Goal: Information Seeking & Learning: Learn about a topic

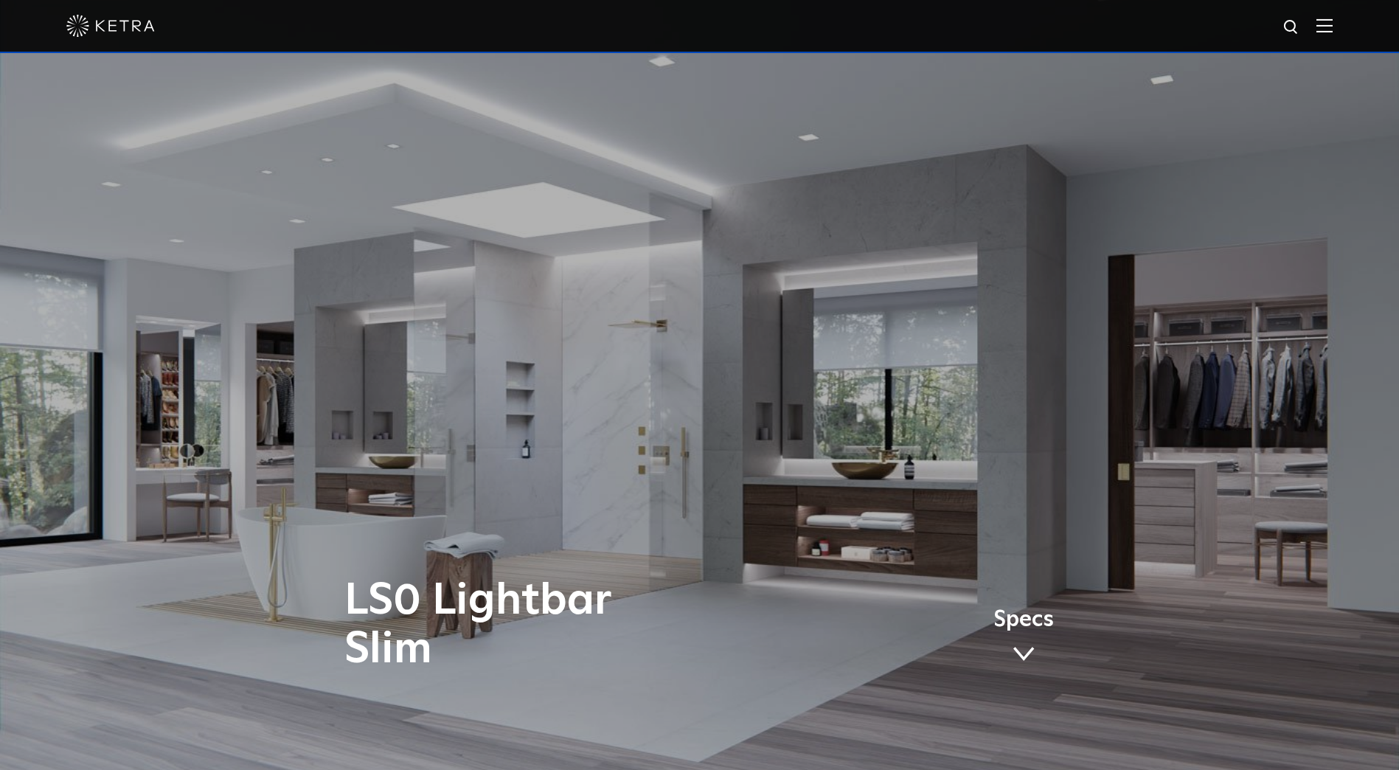
click at [117, 23] on img at bounding box center [110, 26] width 89 height 22
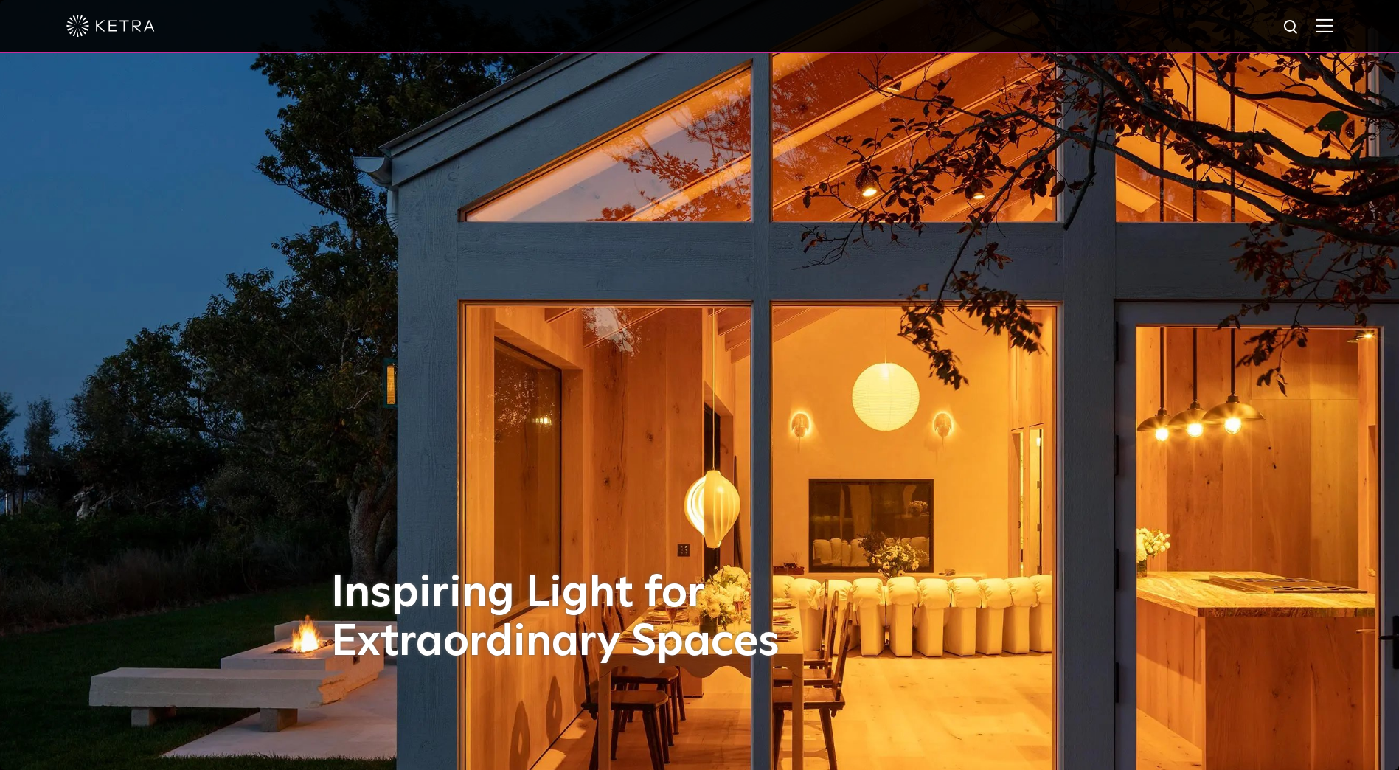
click at [1331, 19] on img at bounding box center [1325, 25] width 16 height 14
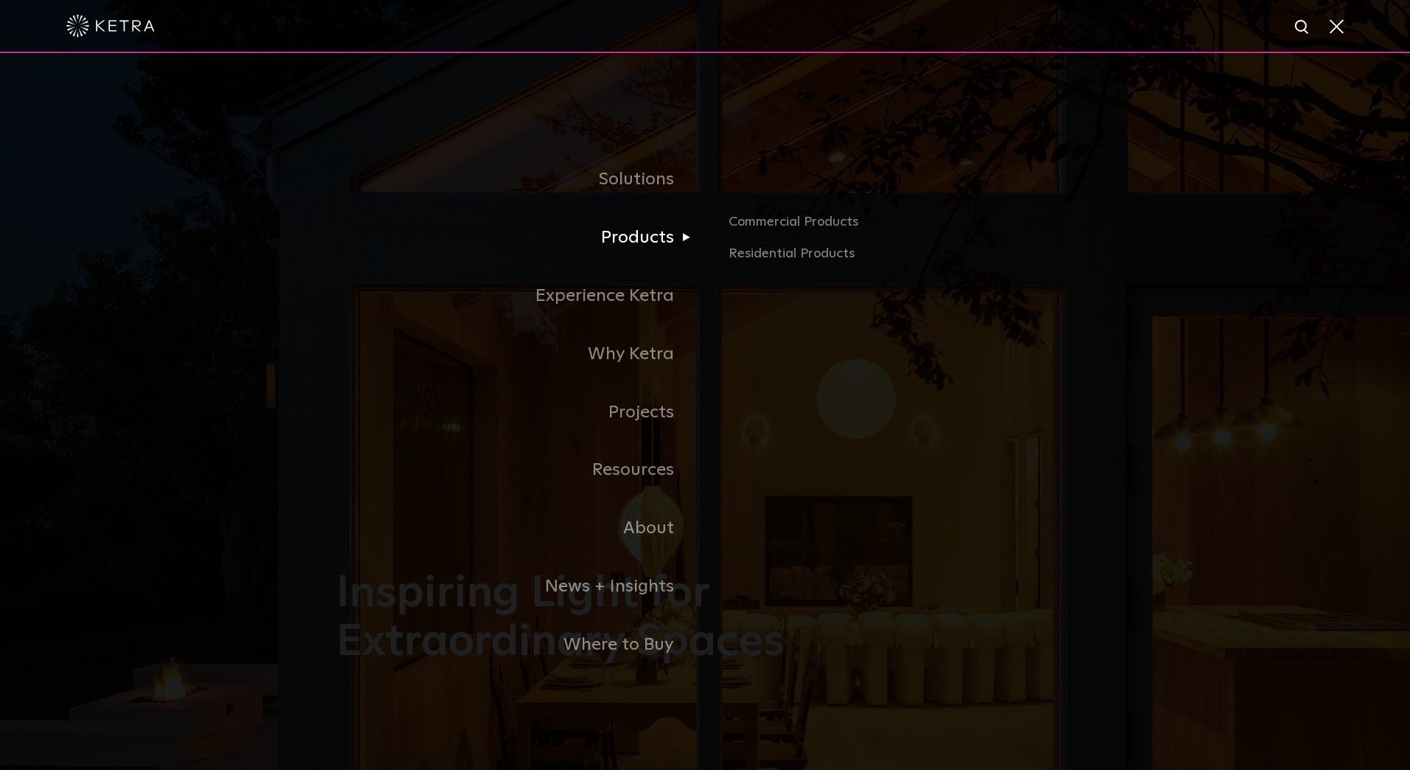
click at [651, 234] on link "Products" at bounding box center [520, 238] width 369 height 58
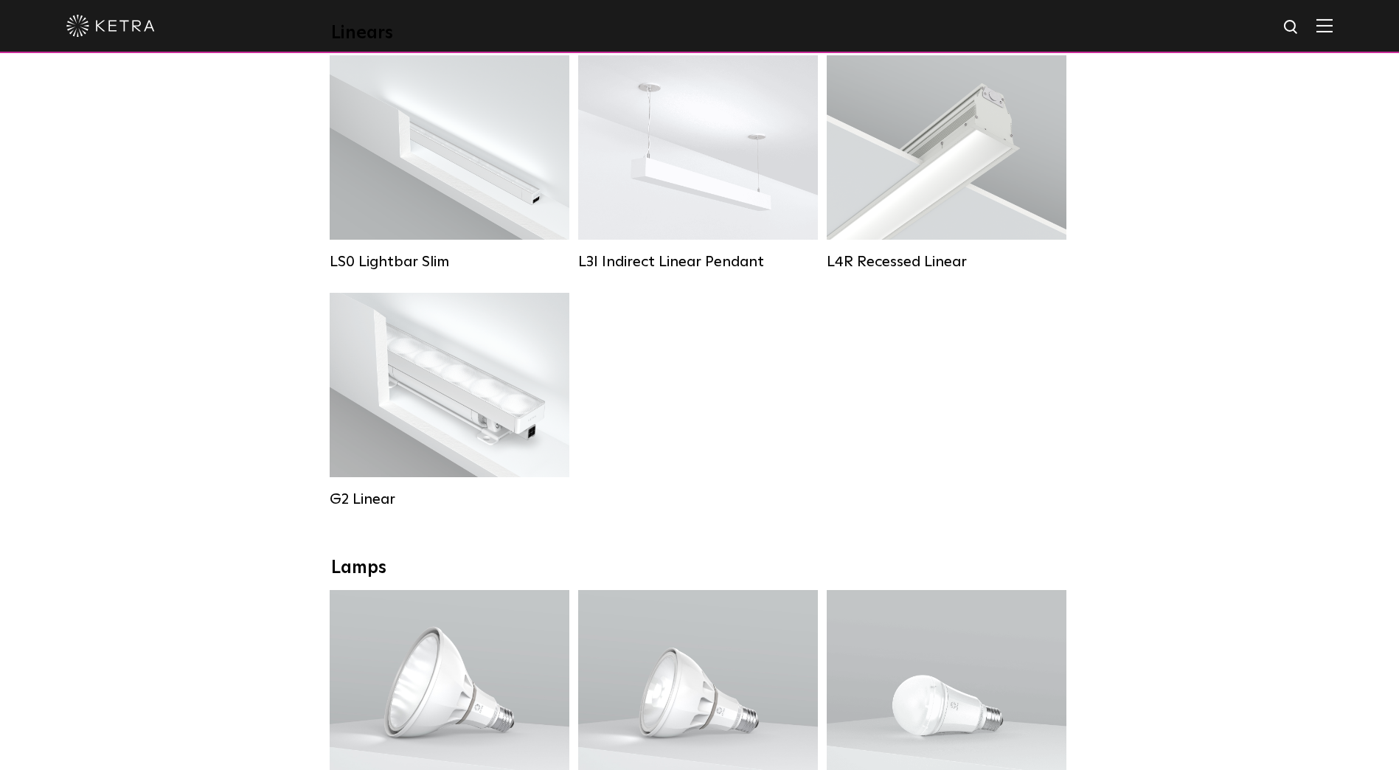
scroll to position [664, 0]
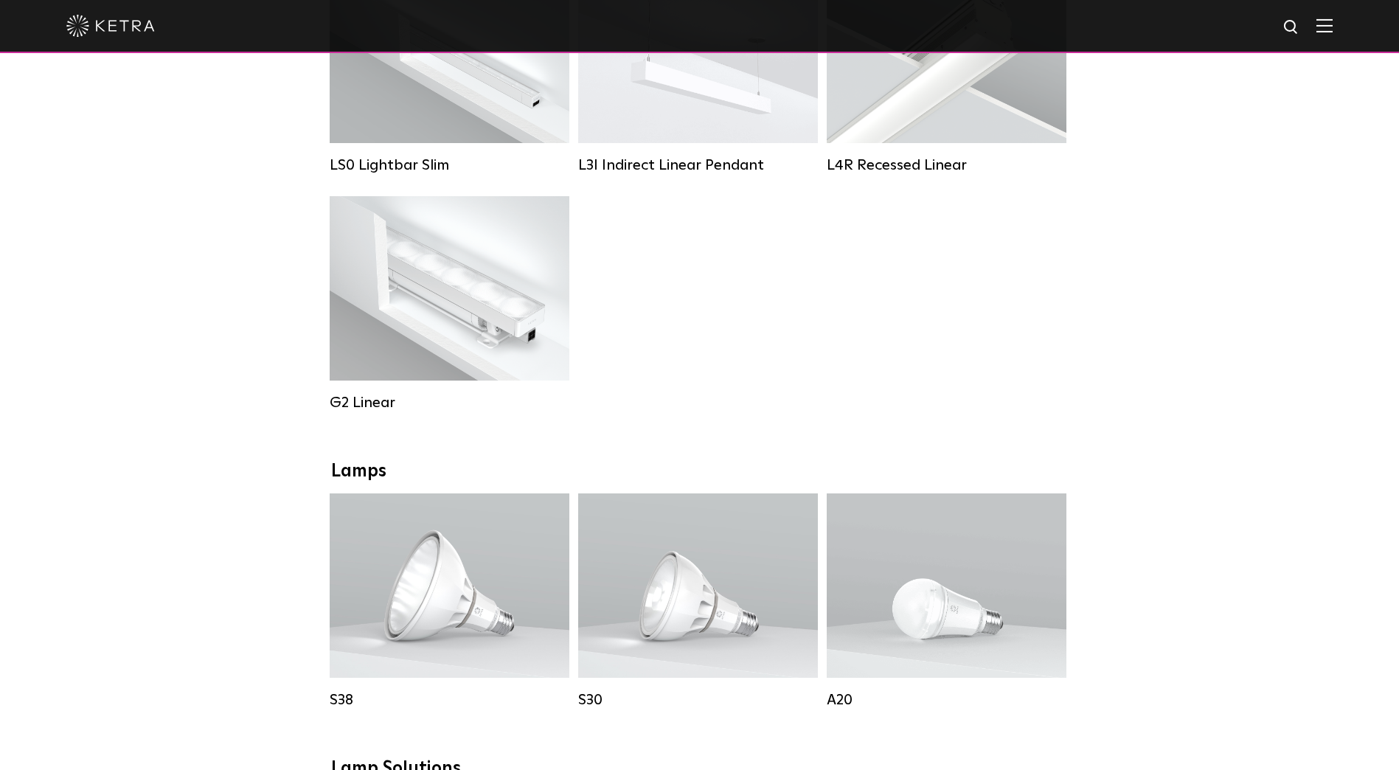
click at [164, 522] on div "Downlights D2 Downlight Family Lumen Output: 1200 Colors: White / Black / Gloss…" at bounding box center [699, 774] width 1399 height 2291
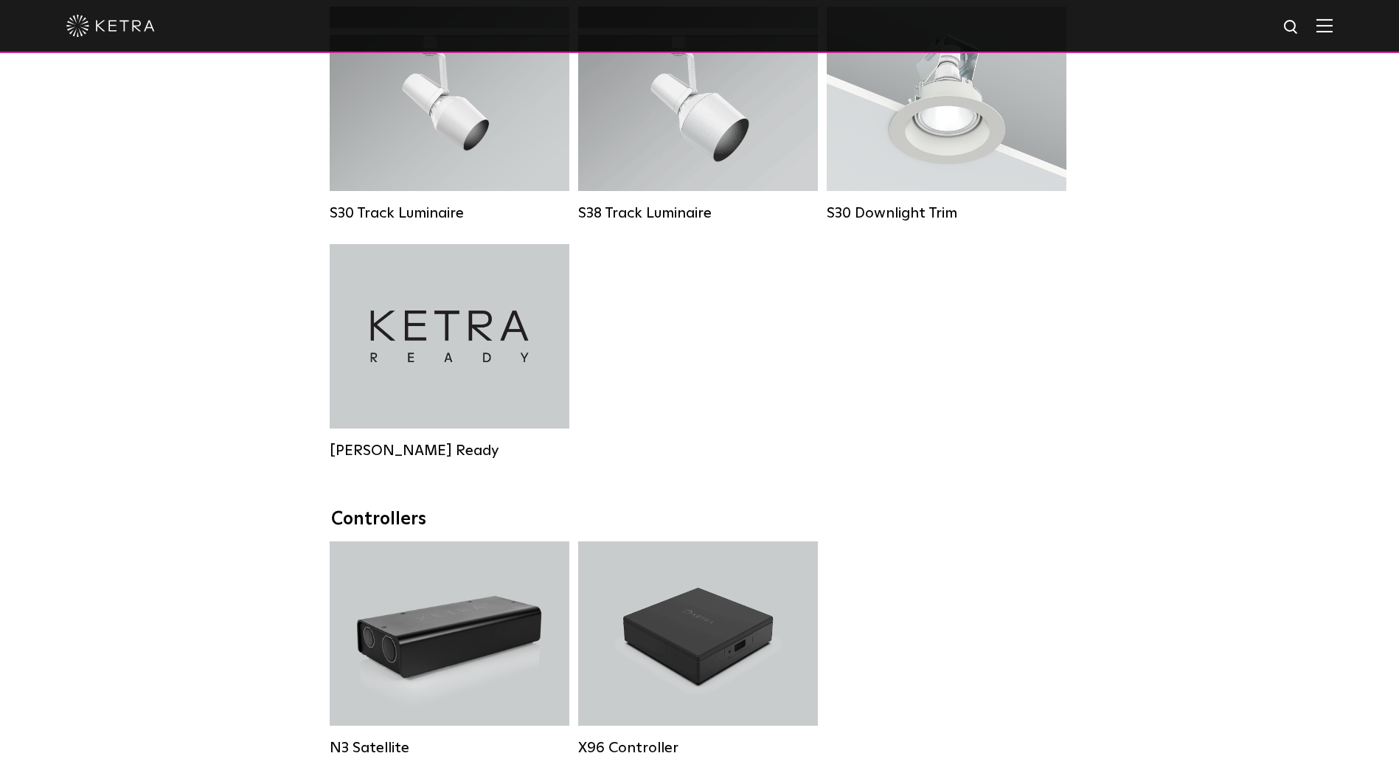
scroll to position [1475, 0]
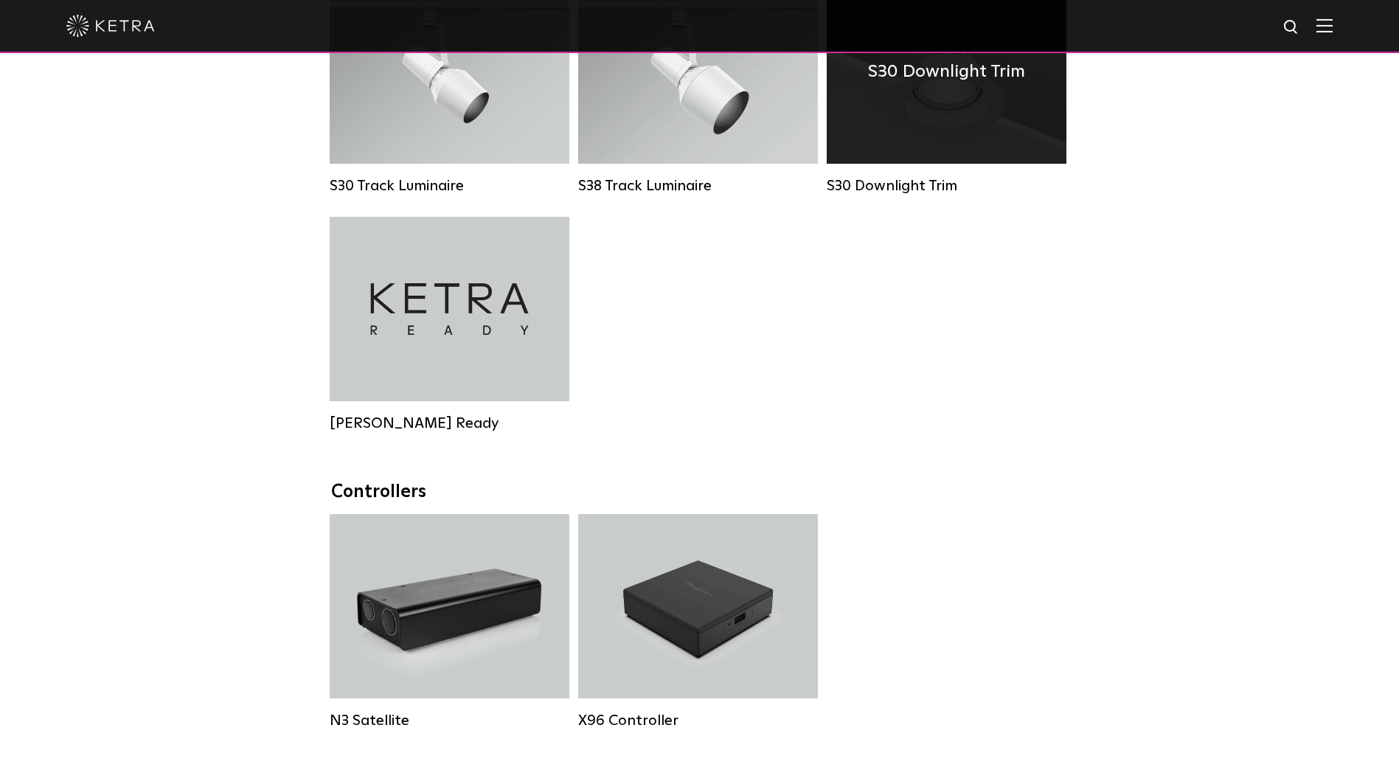
click at [957, 184] on div "S30 Downlight Trim" at bounding box center [947, 86] width 240 height 215
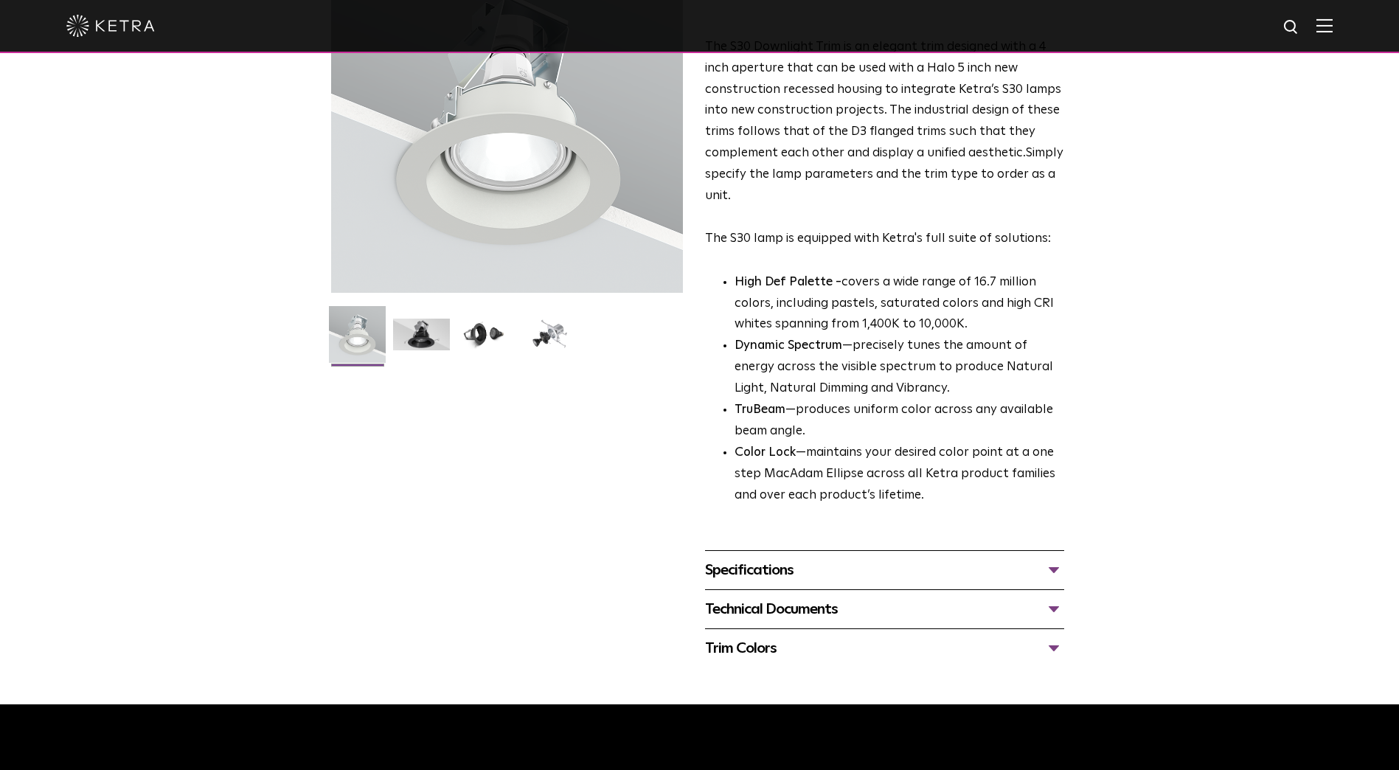
scroll to position [369, 0]
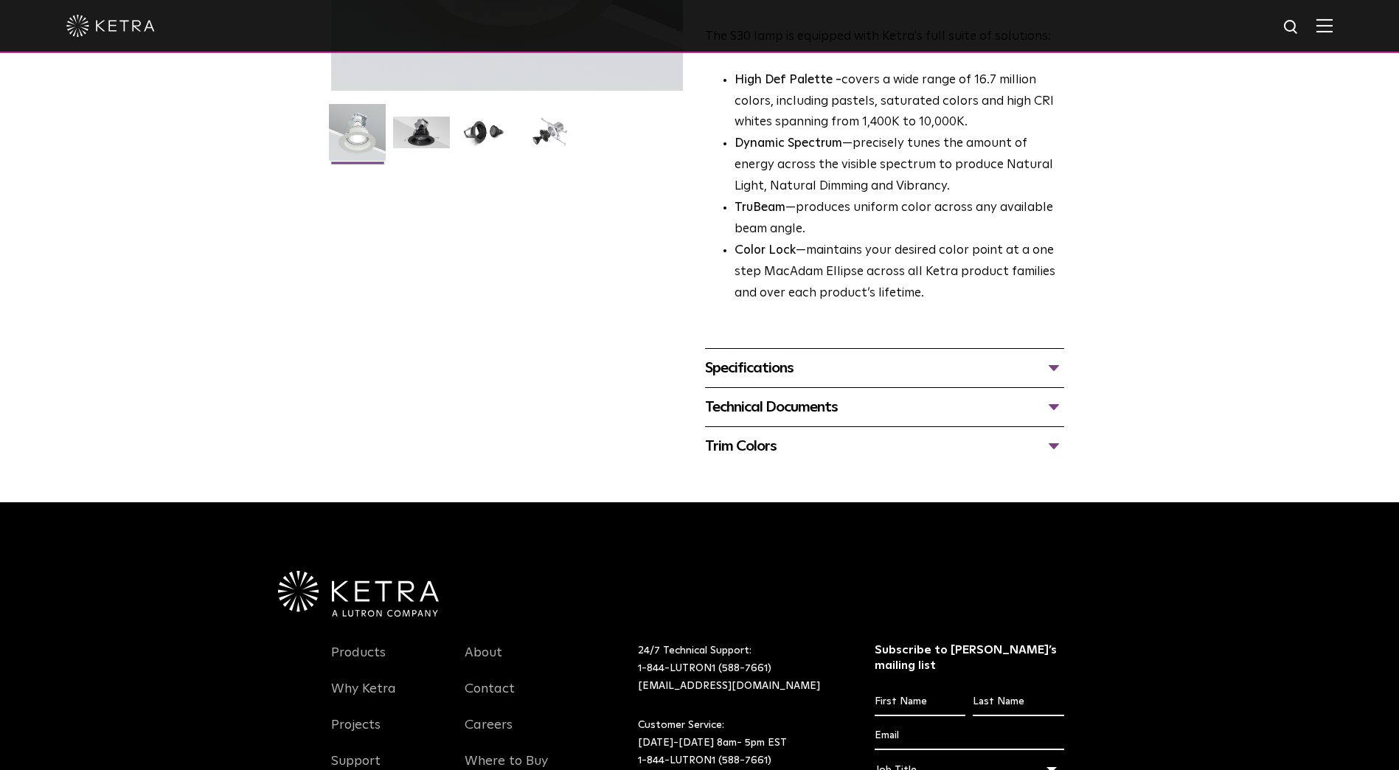
click at [852, 373] on div "Specifications" at bounding box center [884, 368] width 359 height 24
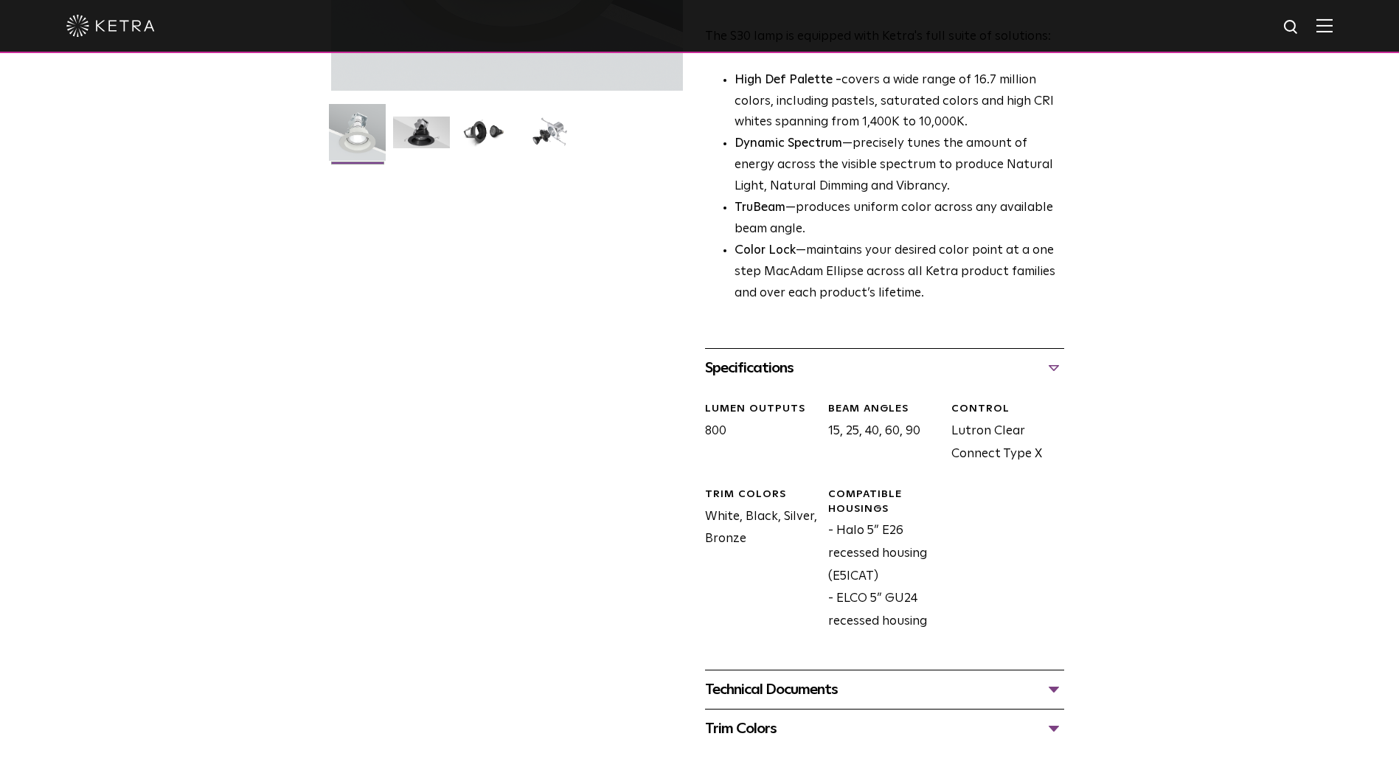
click at [813, 684] on div "Technical Documents" at bounding box center [884, 690] width 359 height 24
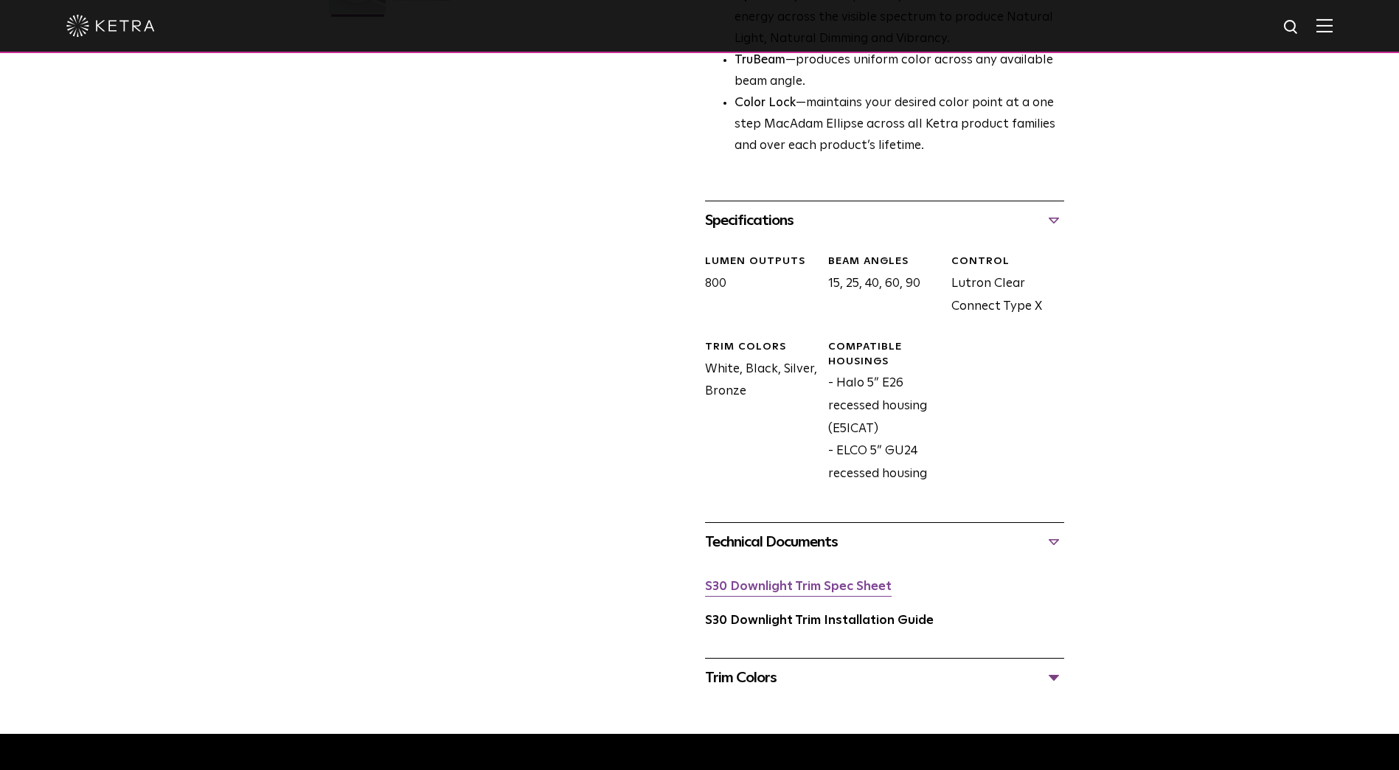
click at [823, 593] on link "S30 Downlight Trim Spec Sheet" at bounding box center [798, 587] width 187 height 13
